Goal: Information Seeking & Learning: Learn about a topic

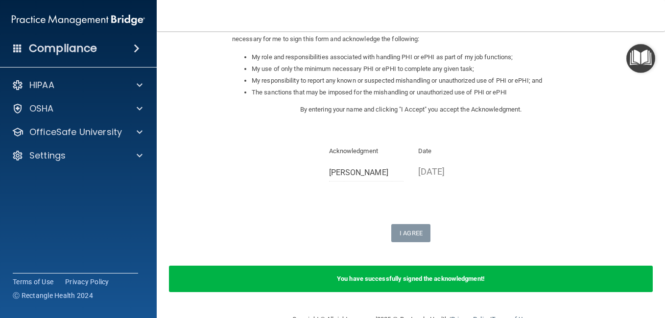
scroll to position [169, 0]
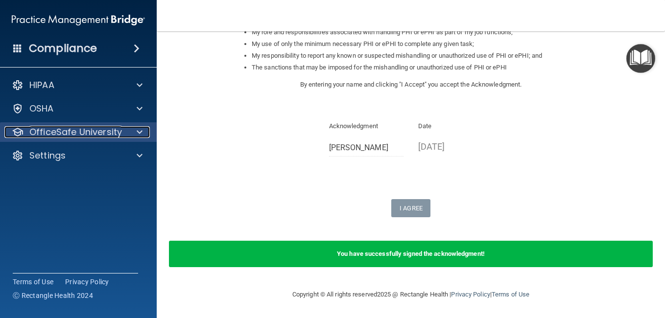
click at [134, 134] on div at bounding box center [138, 132] width 24 height 12
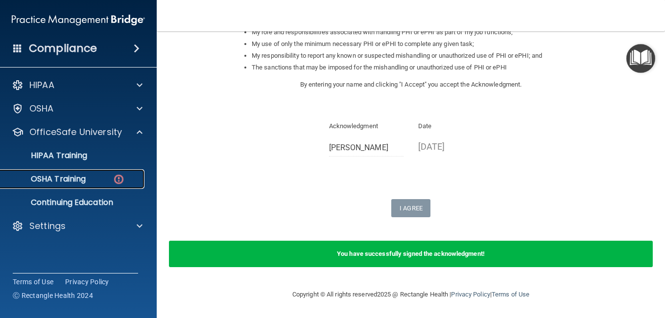
click at [69, 177] on p "OSHA Training" at bounding box center [45, 179] width 79 height 10
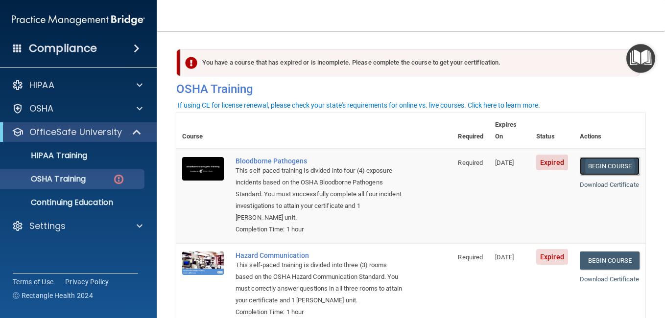
click at [591, 157] on link "Begin Course" at bounding box center [610, 166] width 60 height 18
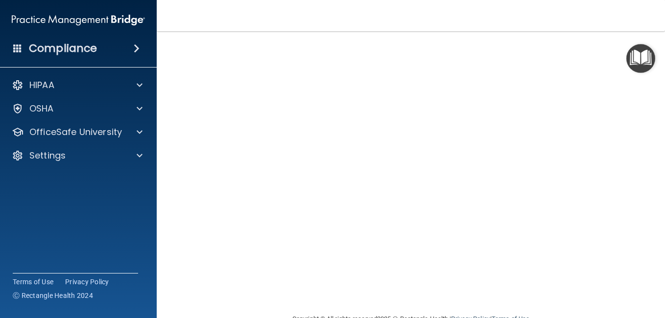
scroll to position [27, 0]
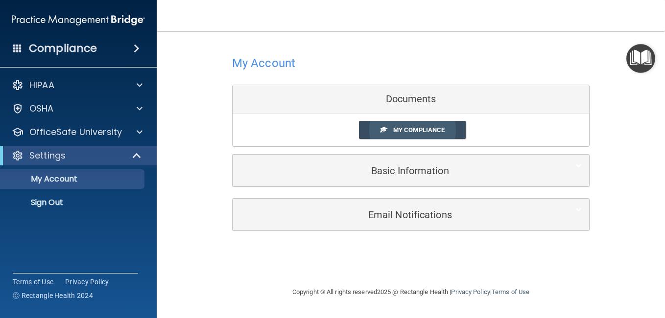
click at [385, 133] on span at bounding box center [384, 129] width 6 height 6
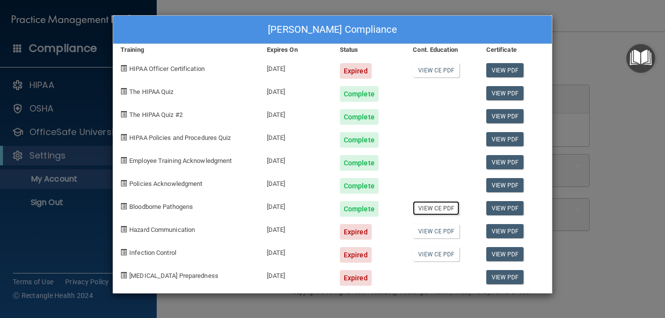
click at [442, 209] on link "View CE PDF" at bounding box center [436, 208] width 47 height 14
click at [291, 68] on div "[DATE]" at bounding box center [296, 67] width 73 height 23
click at [180, 71] on span "HIPAA Officer Certification" at bounding box center [166, 68] width 75 height 7
click at [568, 17] on div "Mary Ellen Loughrey's Compliance Training Expires On Status Cont. Education Cer…" at bounding box center [332, 159] width 665 height 318
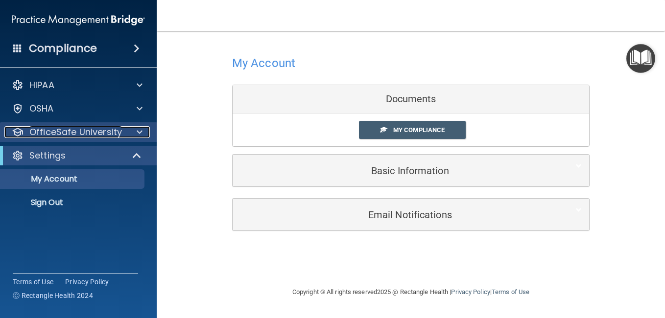
click at [84, 131] on p "OfficeSafe University" at bounding box center [75, 132] width 93 height 12
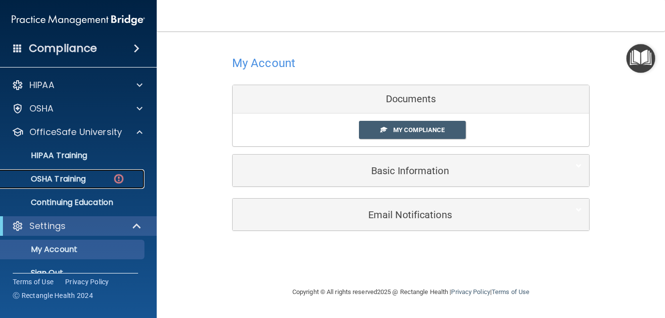
drag, startPoint x: 77, startPoint y: 177, endPoint x: 82, endPoint y: 176, distance: 5.5
click at [78, 177] on p "OSHA Training" at bounding box center [45, 179] width 79 height 10
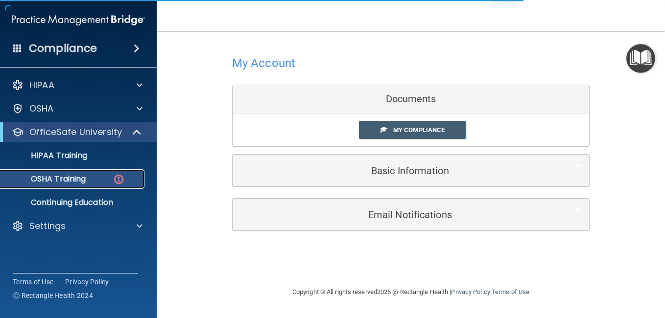
click at [119, 180] on img at bounding box center [119, 179] width 12 height 12
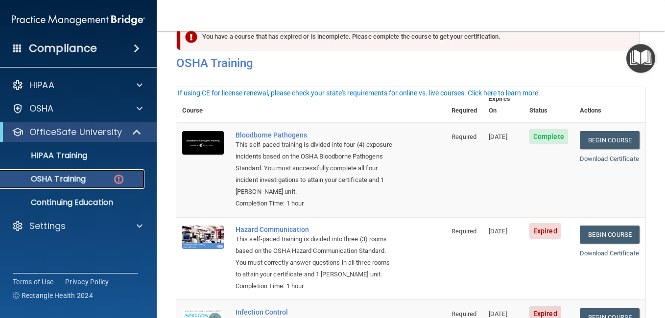
scroll to position [49, 0]
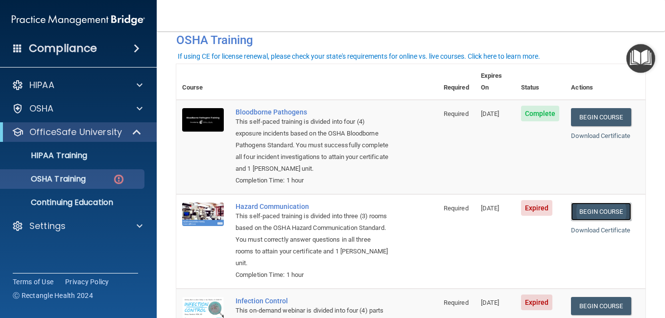
click at [591, 213] on link "Begin Course" at bounding box center [601, 212] width 60 height 18
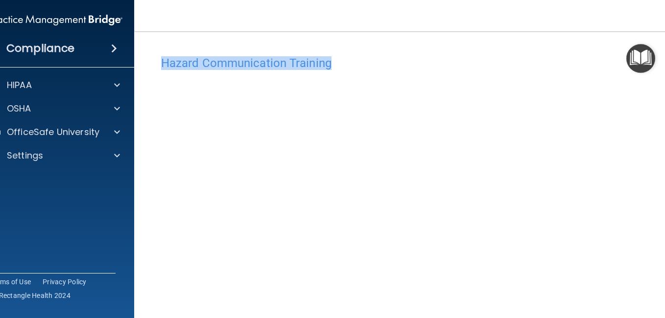
drag, startPoint x: 422, startPoint y: 43, endPoint x: 391, endPoint y: 7, distance: 47.9
click at [391, 7] on div "Toggle navigation Mary Ellen Loughrey meloughrey@buffalovisionary.com Manage My…" at bounding box center [411, 159] width 554 height 318
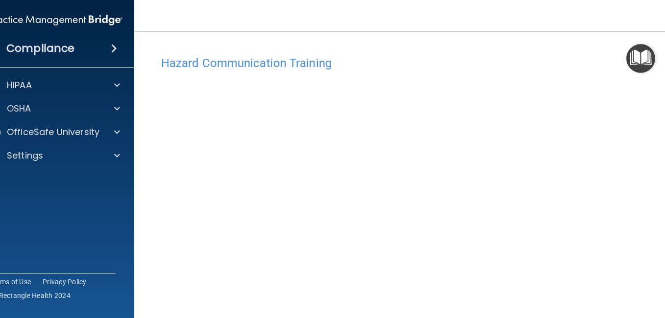
click at [665, 289] on html "Compliance HIPAA Documents and Policies Report an Incident Business Associates …" at bounding box center [332, 159] width 665 height 318
drag, startPoint x: 661, startPoint y: 295, endPoint x: 661, endPoint y: 301, distance: 5.4
click at [661, 297] on div "Hazard Communication Training This course doesn’t expire until 04/03/2025. Are …" at bounding box center [411, 231] width 514 height 361
click at [660, 259] on div "Hazard Communication Training This course doesn’t expire until 04/03/2025. Are …" at bounding box center [411, 182] width 514 height 361
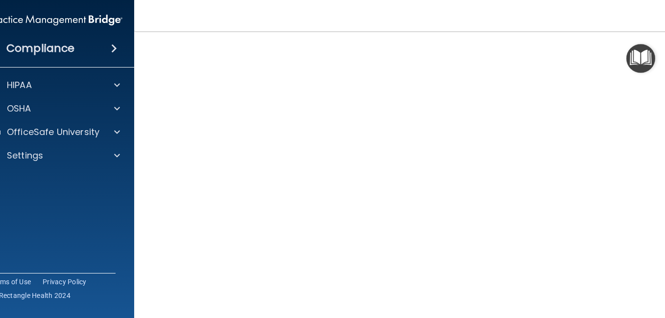
click at [665, 302] on html "Compliance HIPAA Documents and Policies Report an Incident Business Associates …" at bounding box center [332, 159] width 665 height 318
click at [663, 269] on div "Hazard Communication Training This course doesn’t expire until 04/03/2025. Are …" at bounding box center [411, 133] width 514 height 361
click at [634, 59] on img "Open Resource Center" at bounding box center [641, 58] width 29 height 29
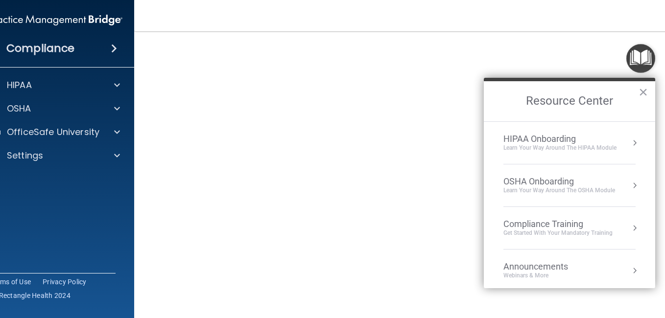
click at [635, 98] on h2 "Resource Center" at bounding box center [569, 101] width 171 height 40
click at [647, 89] on button "×" at bounding box center [643, 92] width 9 height 16
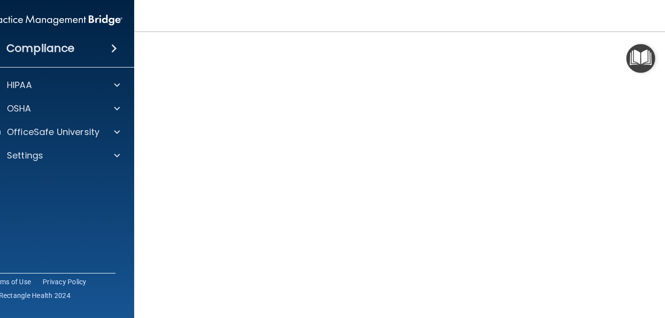
click at [663, 296] on div "Hazard Communication Training This course doesn’t expire until 04/03/2025. Are …" at bounding box center [411, 181] width 514 height 361
click at [661, 252] on div "Hazard Communication Training This course doesn’t expire until 04/03/2025. Are …" at bounding box center [411, 181] width 514 height 361
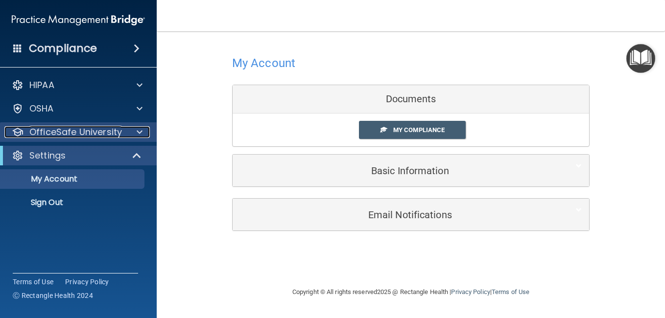
click at [140, 130] on span at bounding box center [140, 132] width 6 height 12
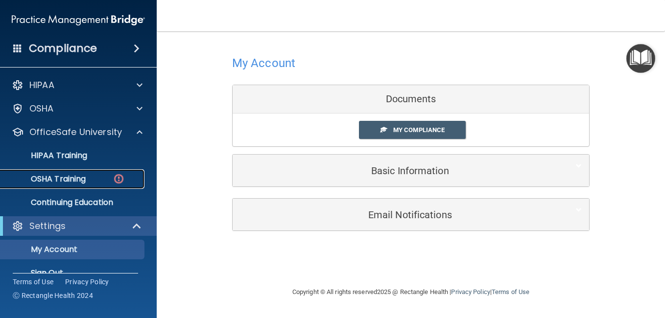
click at [107, 178] on div "OSHA Training" at bounding box center [73, 179] width 134 height 10
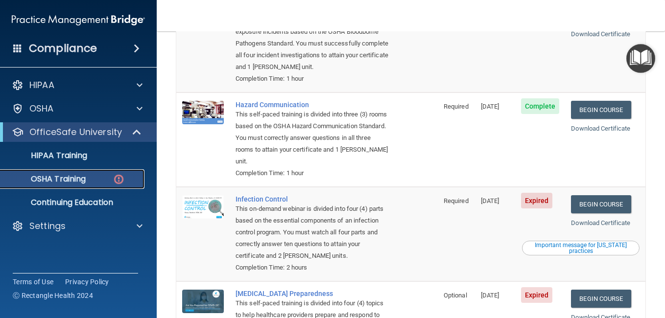
scroll to position [152, 0]
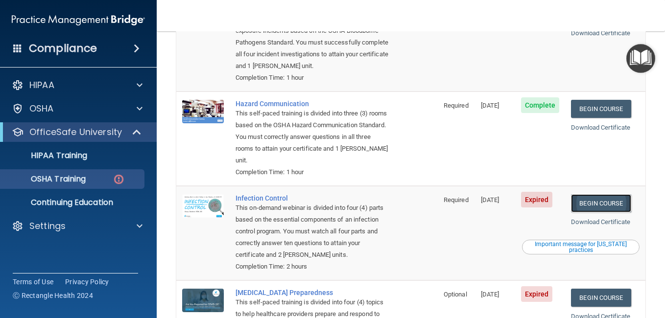
click at [584, 203] on link "Begin Course" at bounding box center [601, 203] width 60 height 18
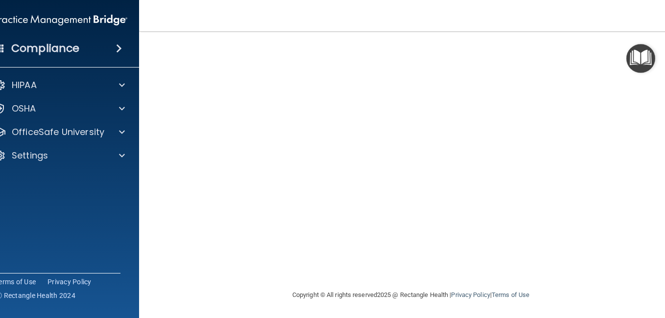
scroll to position [101, 0]
